Goal: Transaction & Acquisition: Purchase product/service

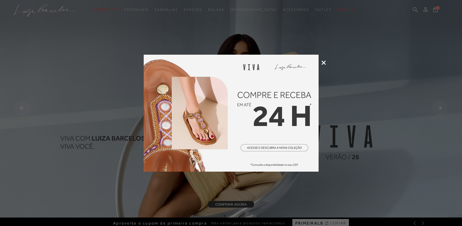
click at [324, 60] on icon at bounding box center [324, 62] width 4 height 4
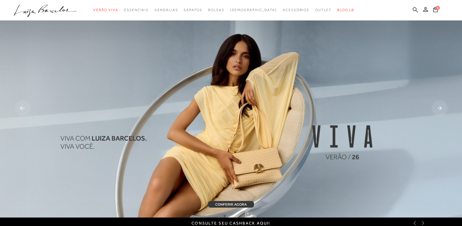
click at [416, 7] on icon at bounding box center [415, 10] width 5 height 6
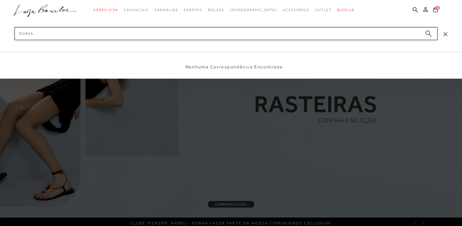
type input "dorsay"
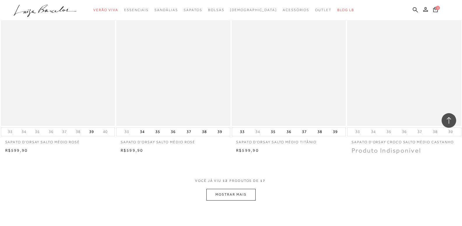
scroll to position [642, 0]
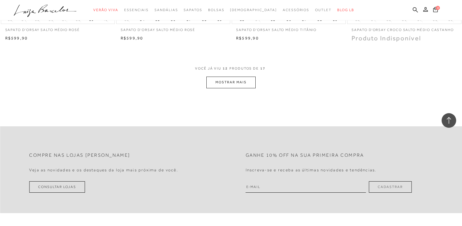
click at [248, 82] on button "MOSTRAR MAIS" at bounding box center [231, 81] width 49 height 11
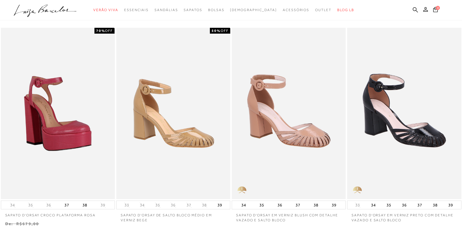
scroll to position [29, 0]
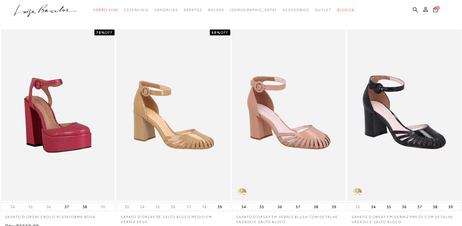
click at [387, 132] on img at bounding box center [404, 115] width 113 height 170
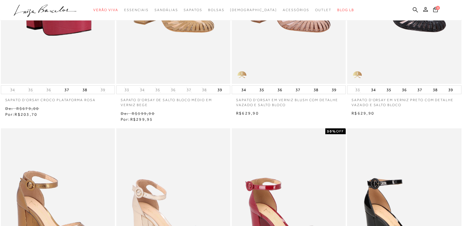
click at [408, 177] on img at bounding box center [404, 214] width 113 height 170
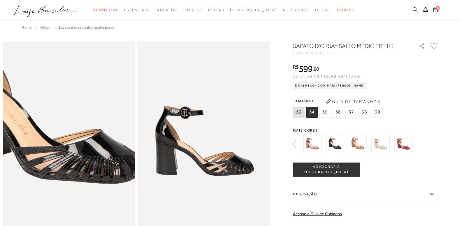
click at [95, 184] on img at bounding box center [42, 99] width 265 height 397
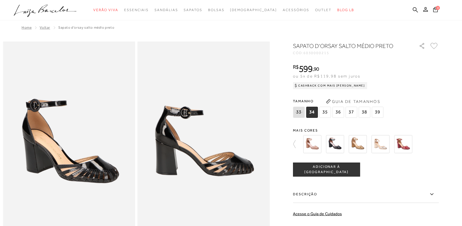
click at [336, 148] on img at bounding box center [335, 144] width 18 height 18
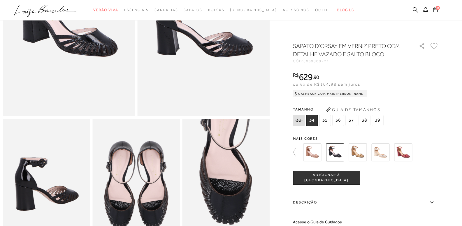
scroll to position [146, 0]
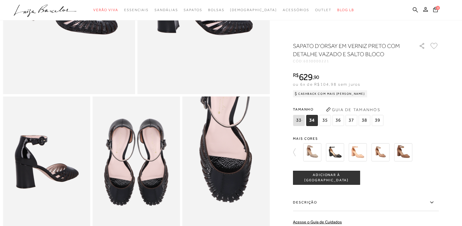
drag, startPoint x: 327, startPoint y: 157, endPoint x: 335, endPoint y: 153, distance: 9.0
click at [327, 157] on div at bounding box center [370, 152] width 136 height 22
click at [339, 151] on img at bounding box center [335, 152] width 18 height 18
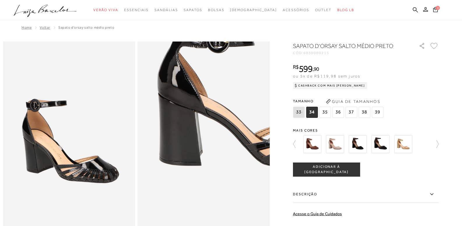
scroll to position [204, 0]
